Goal: Find specific page/section: Find specific page/section

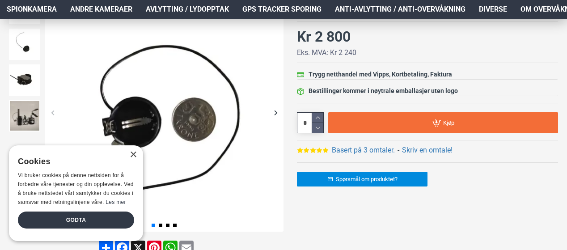
scroll to position [161, 0]
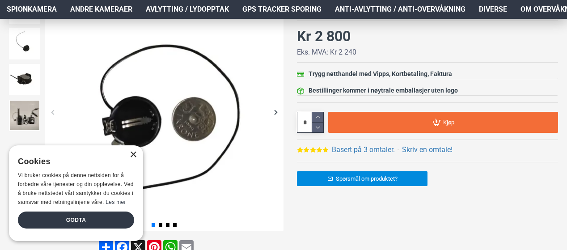
click at [134, 155] on div "×" at bounding box center [133, 155] width 7 height 7
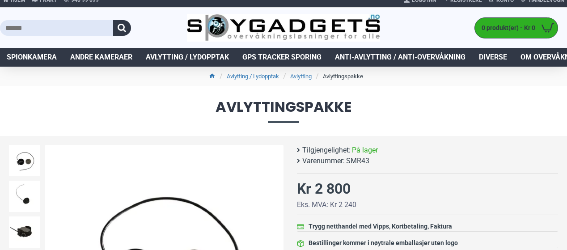
scroll to position [0, 0]
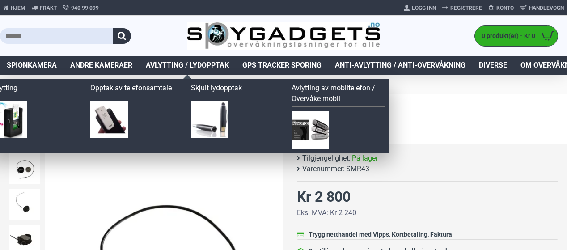
click at [194, 63] on span "Avlytting / Lydopptak" at bounding box center [187, 65] width 83 height 11
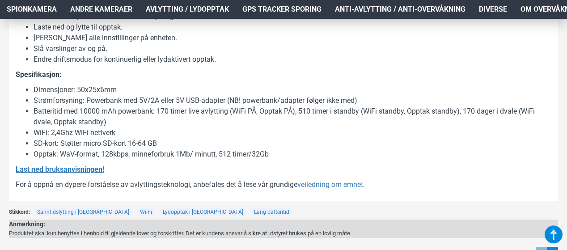
scroll to position [1068, 0]
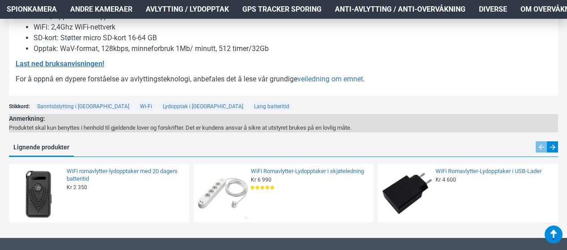
scroll to position [1095, 0]
